Goal: Obtain resource: Obtain resource

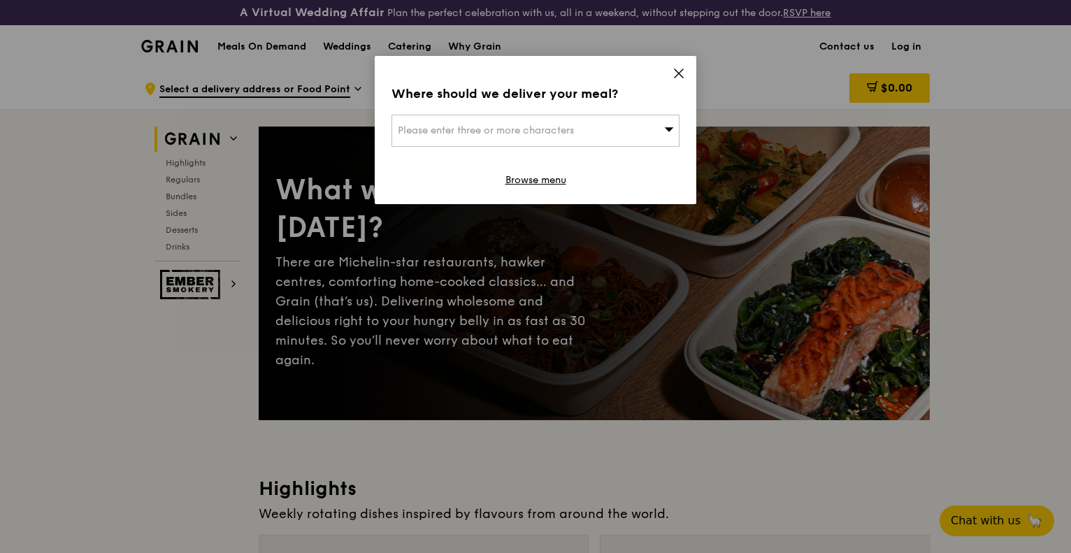
click at [589, 129] on div "Please enter three or more characters" at bounding box center [535, 131] width 288 height 32
click at [675, 69] on icon at bounding box center [679, 73] width 8 height 8
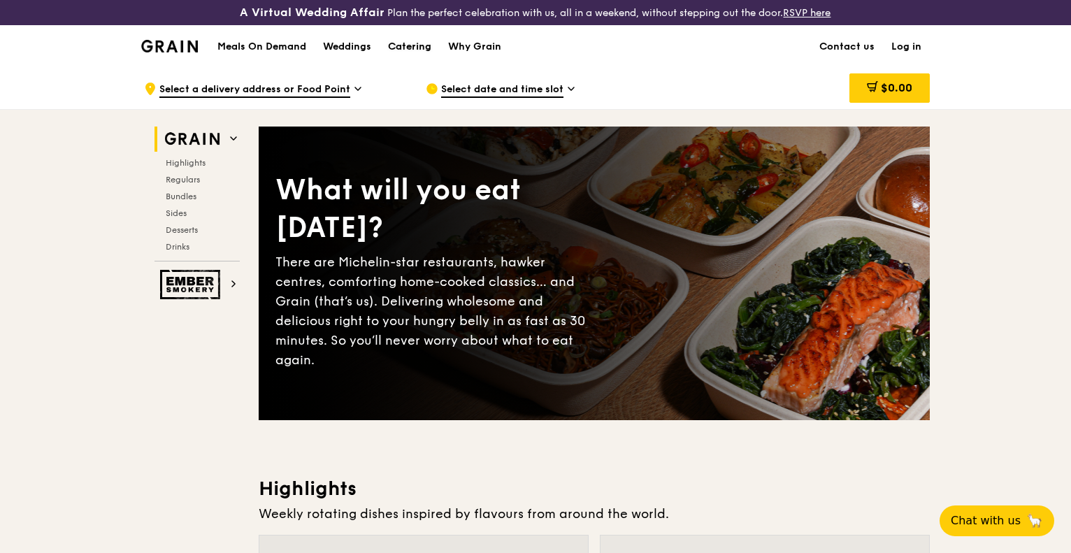
click at [394, 47] on div "Catering" at bounding box center [409, 47] width 43 height 42
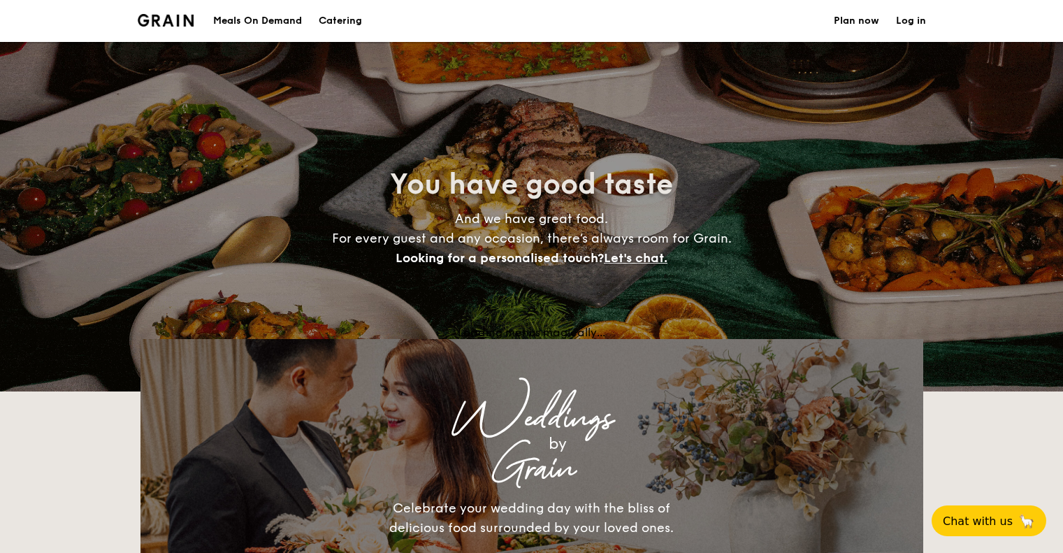
select select
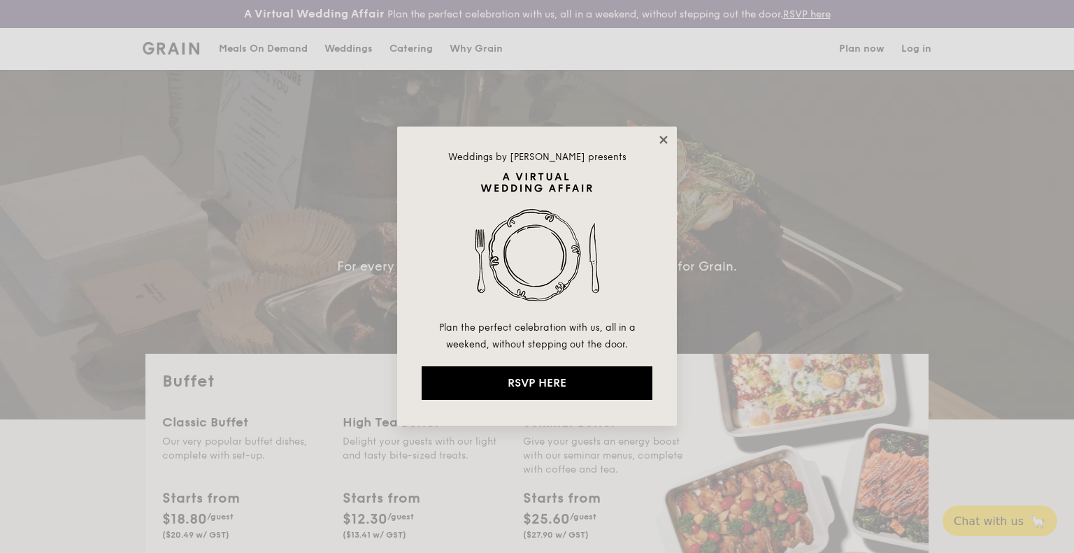
click at [660, 138] on icon at bounding box center [663, 140] width 13 height 13
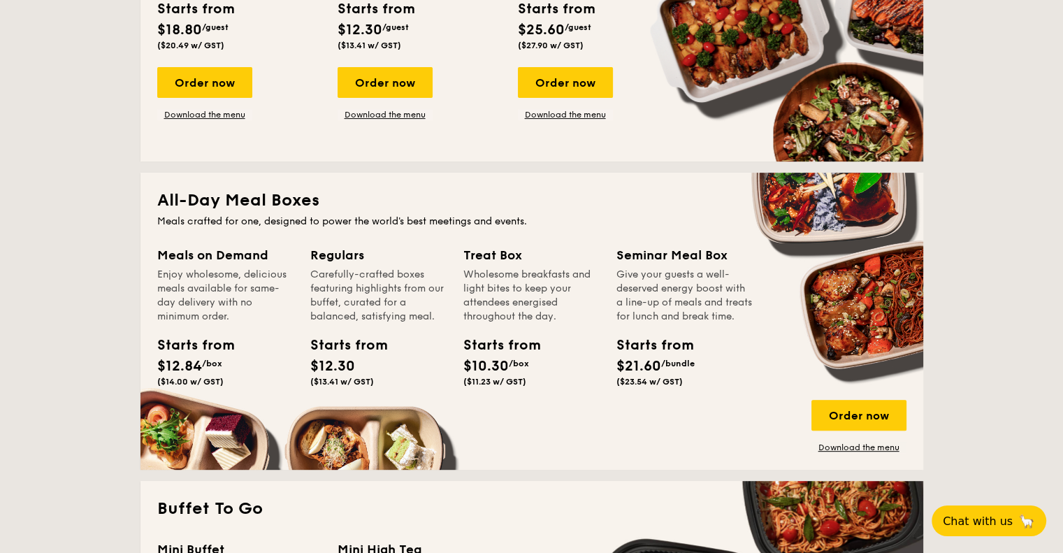
scroll to position [629, 0]
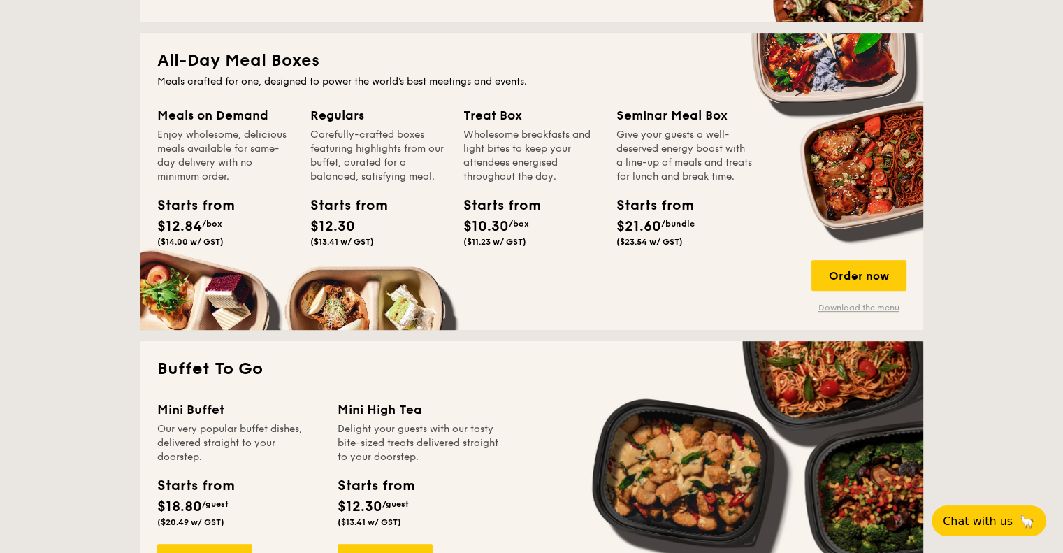
click at [860, 305] on link "Download the menu" at bounding box center [859, 307] width 95 height 11
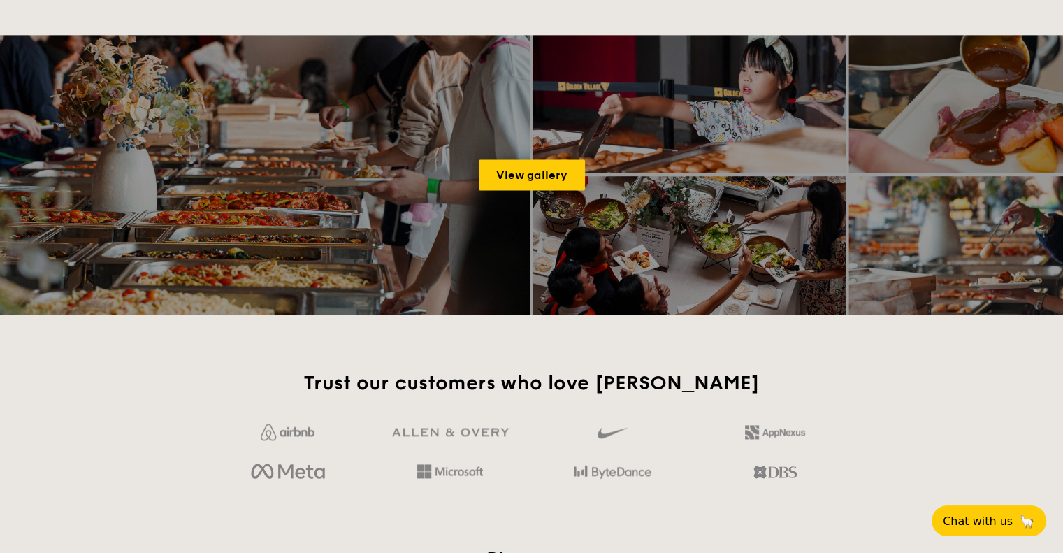
scroll to position [2307, 0]
